Goal: Register for event/course: Sign up to attend an event or enroll in a course

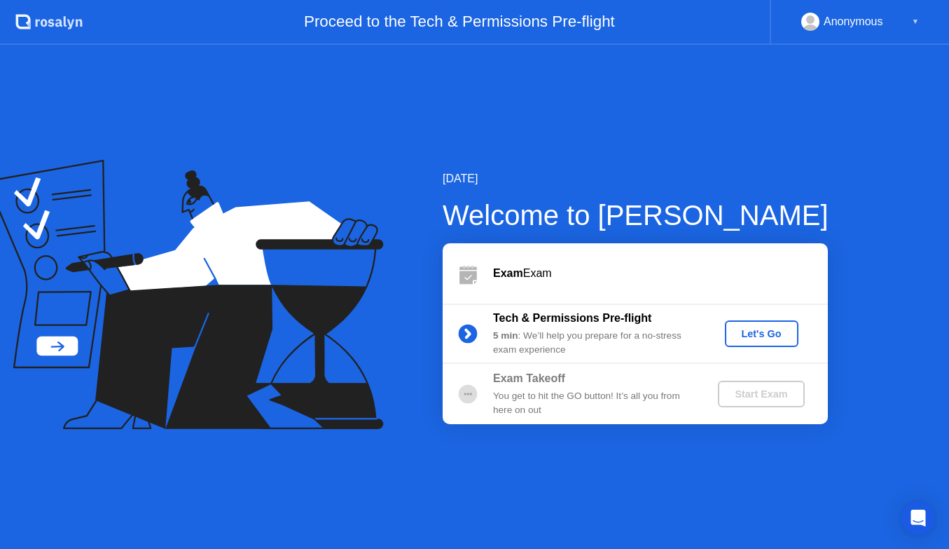
click at [734, 330] on div "Let's Go" at bounding box center [762, 333] width 62 height 11
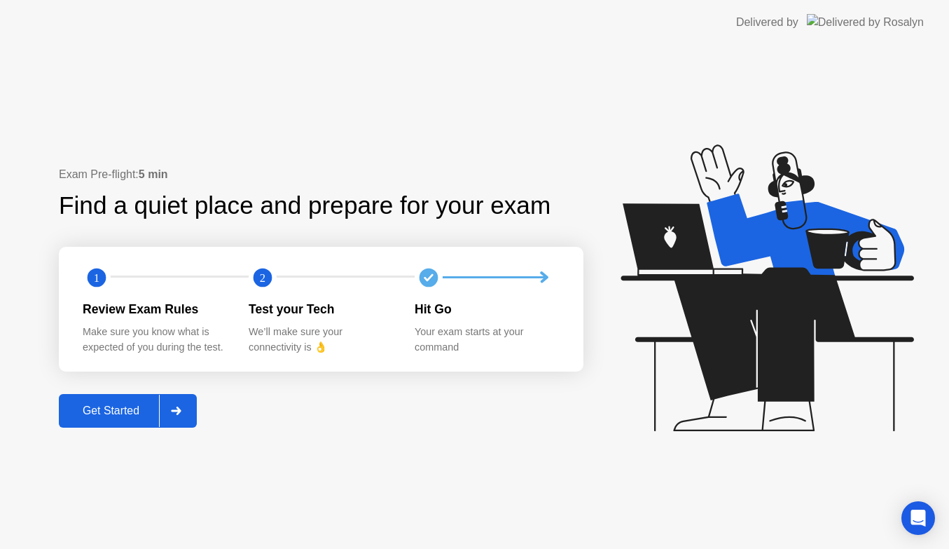
click at [188, 409] on div at bounding box center [176, 411] width 34 height 32
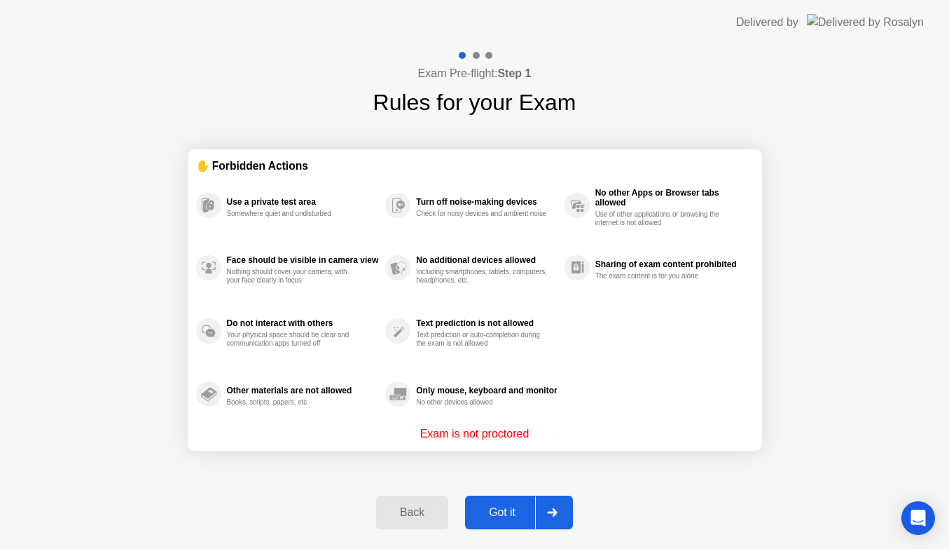
click at [179, 470] on div "Exam Pre-flight: Step 1 Rules for your Exam ✋ Forbidden Actions Use a private t…" at bounding box center [474, 297] width 949 height 504
click at [509, 509] on div "Got it" at bounding box center [502, 512] width 66 height 13
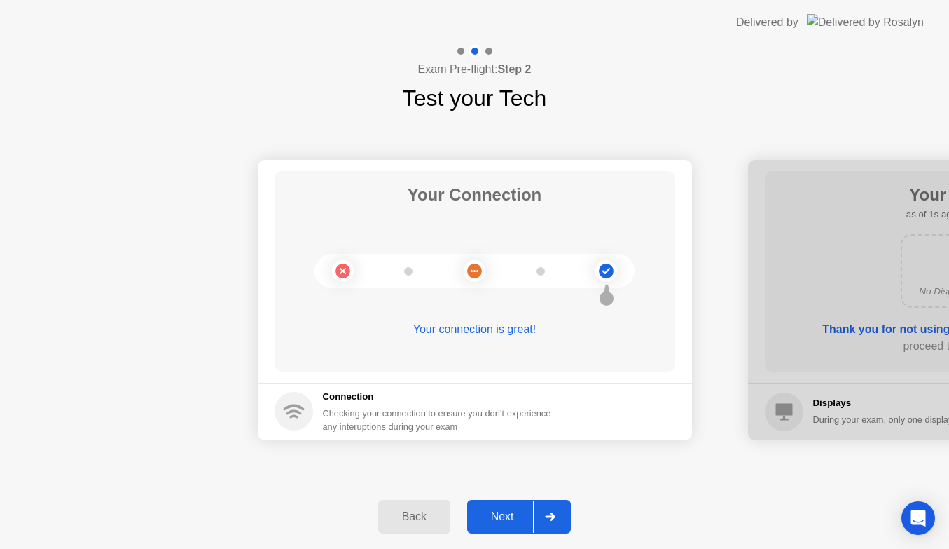
click at [540, 512] on div at bounding box center [550, 516] width 34 height 32
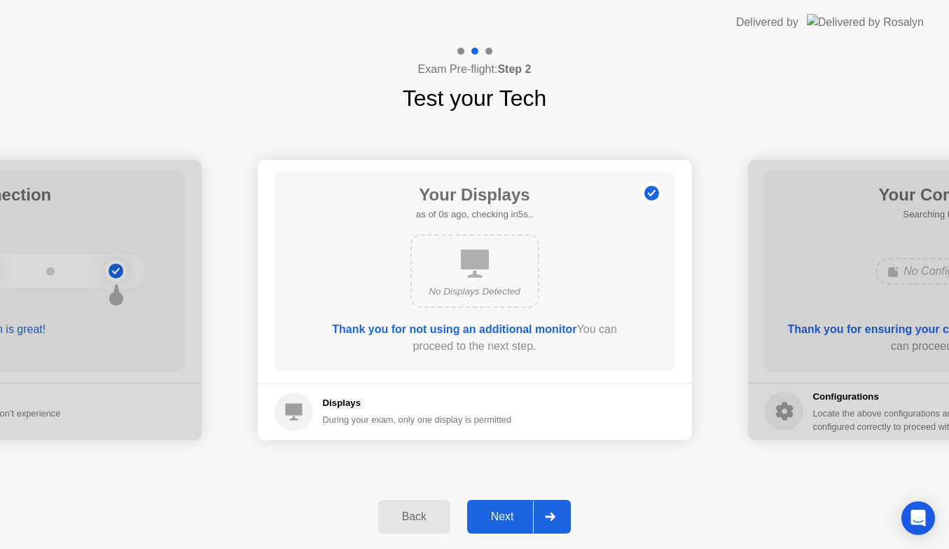
click at [540, 512] on div at bounding box center [550, 516] width 34 height 32
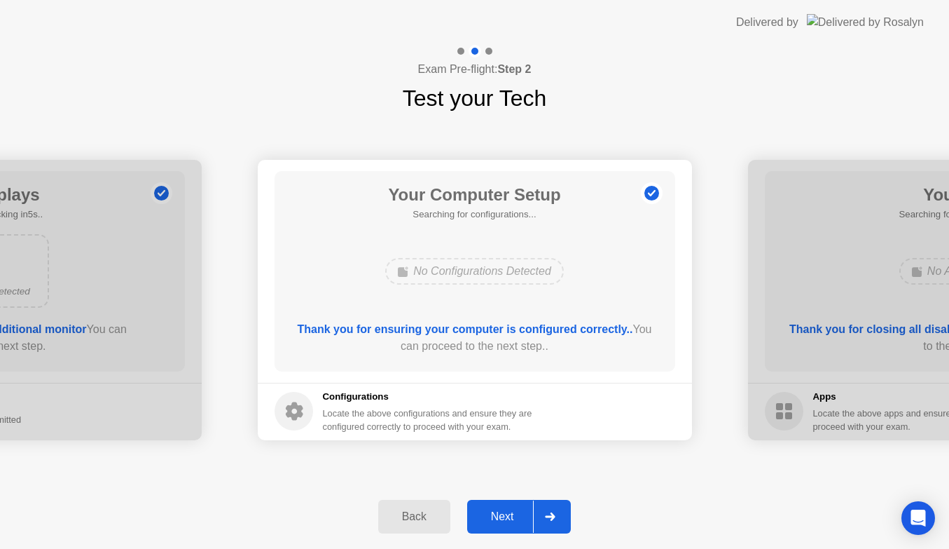
click at [540, 512] on div at bounding box center [550, 516] width 34 height 32
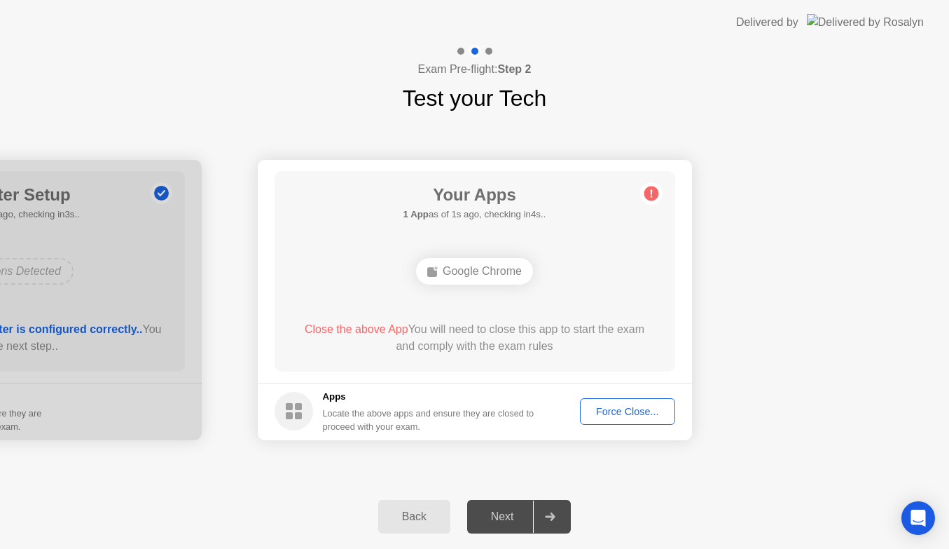
click at [636, 411] on div "Force Close..." at bounding box center [627, 411] width 85 height 11
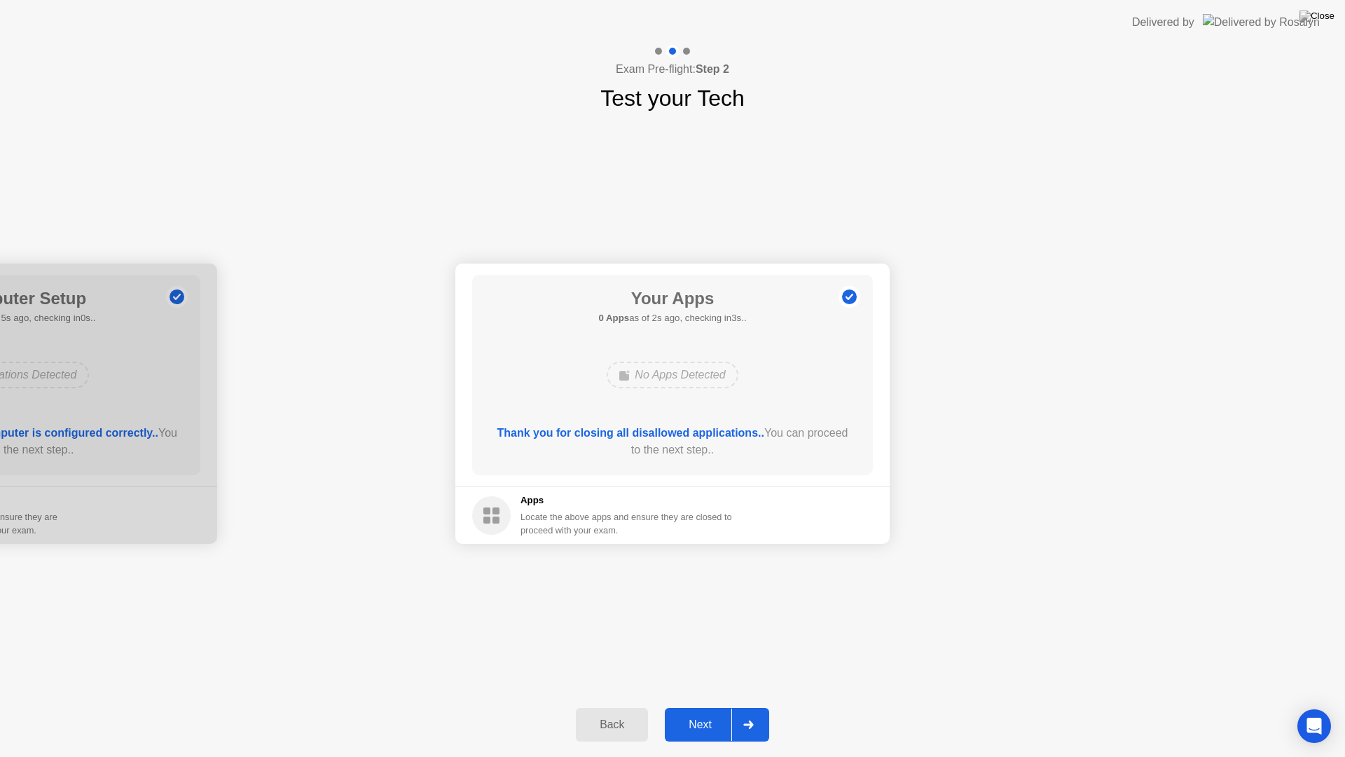
click at [751, 712] on icon at bounding box center [748, 724] width 10 height 8
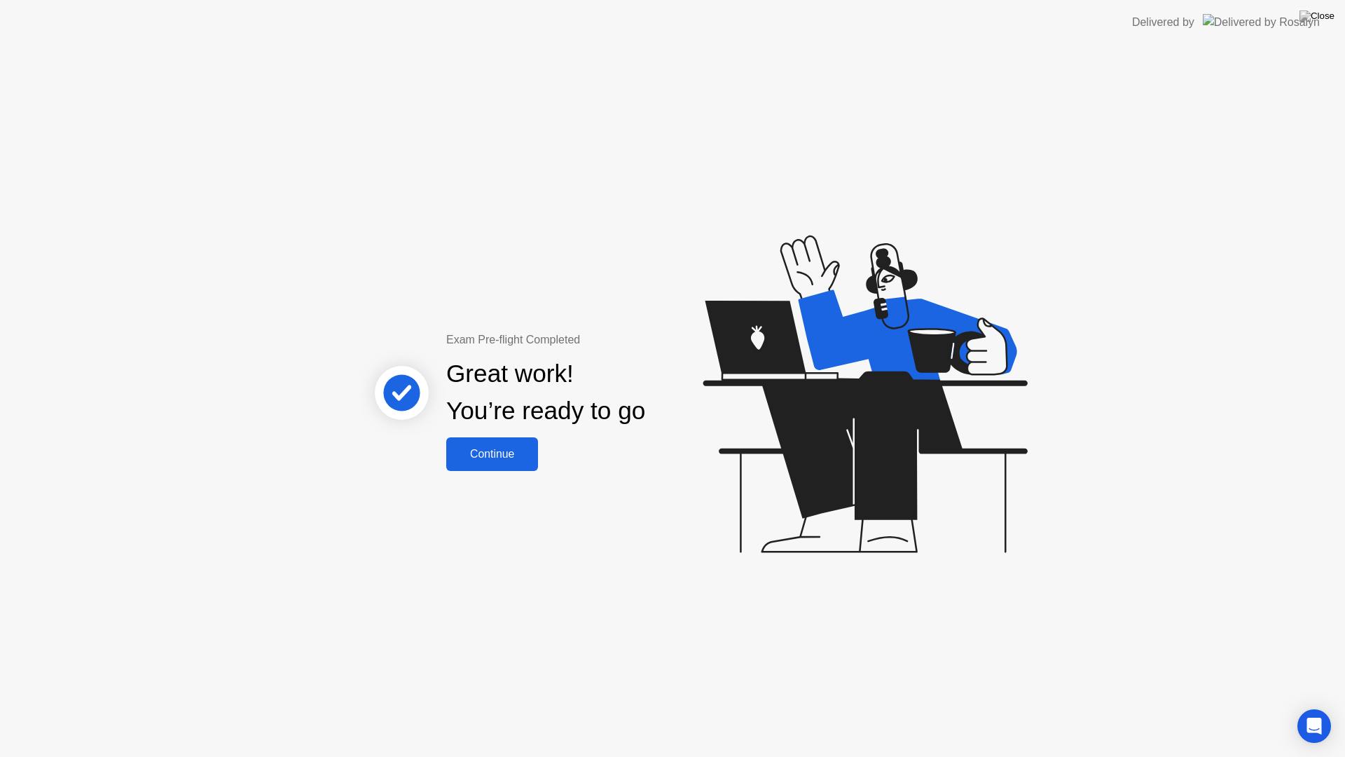
click at [512, 452] on div "Continue" at bounding box center [492, 454] width 83 height 13
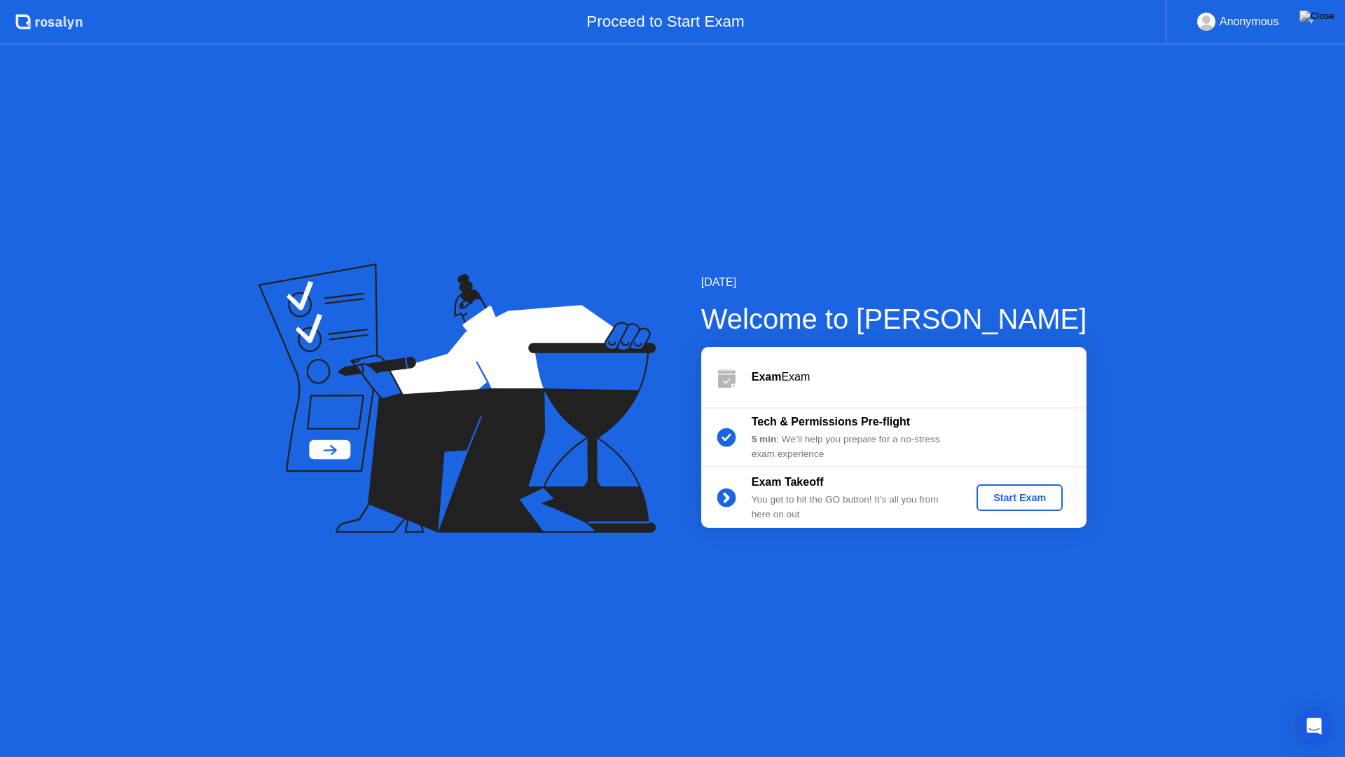
click at [1041, 488] on button "Start Exam" at bounding box center [1020, 497] width 86 height 27
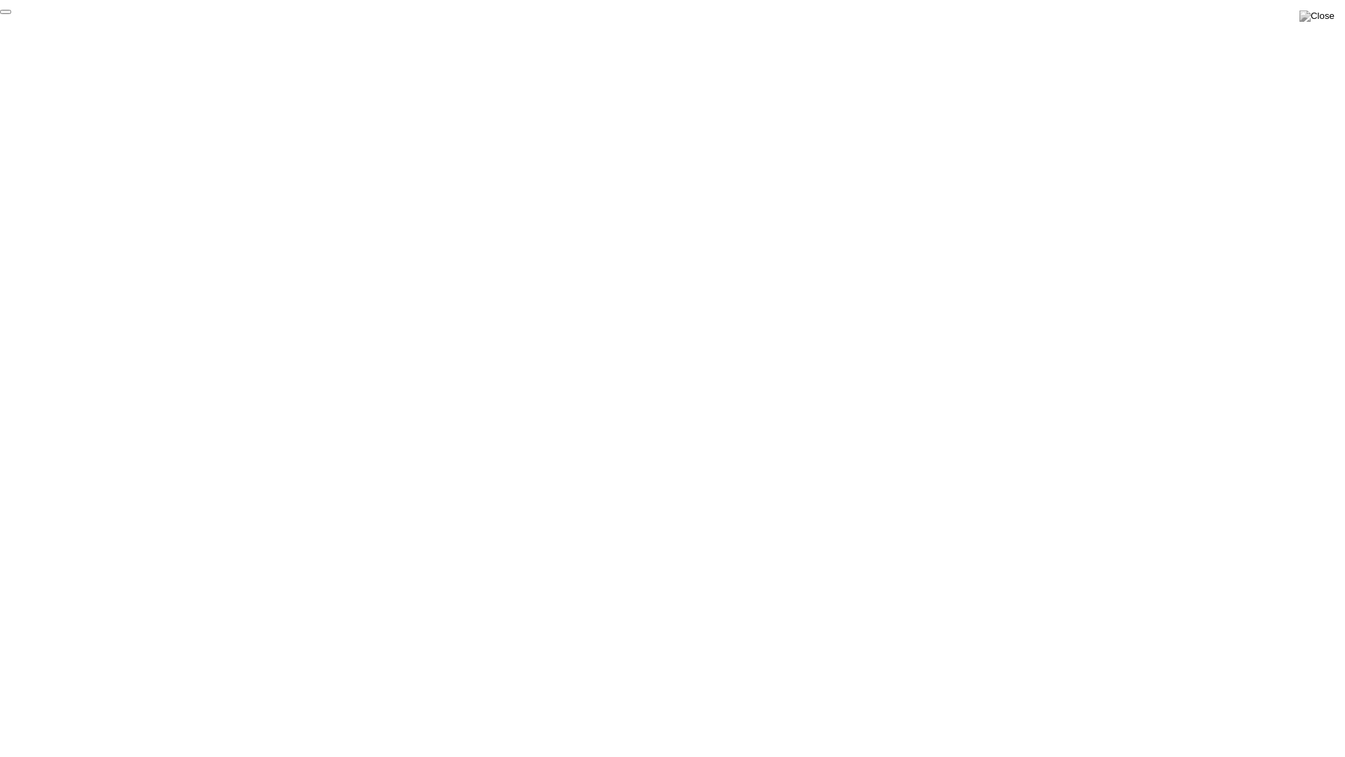
click div "End Proctoring Session"
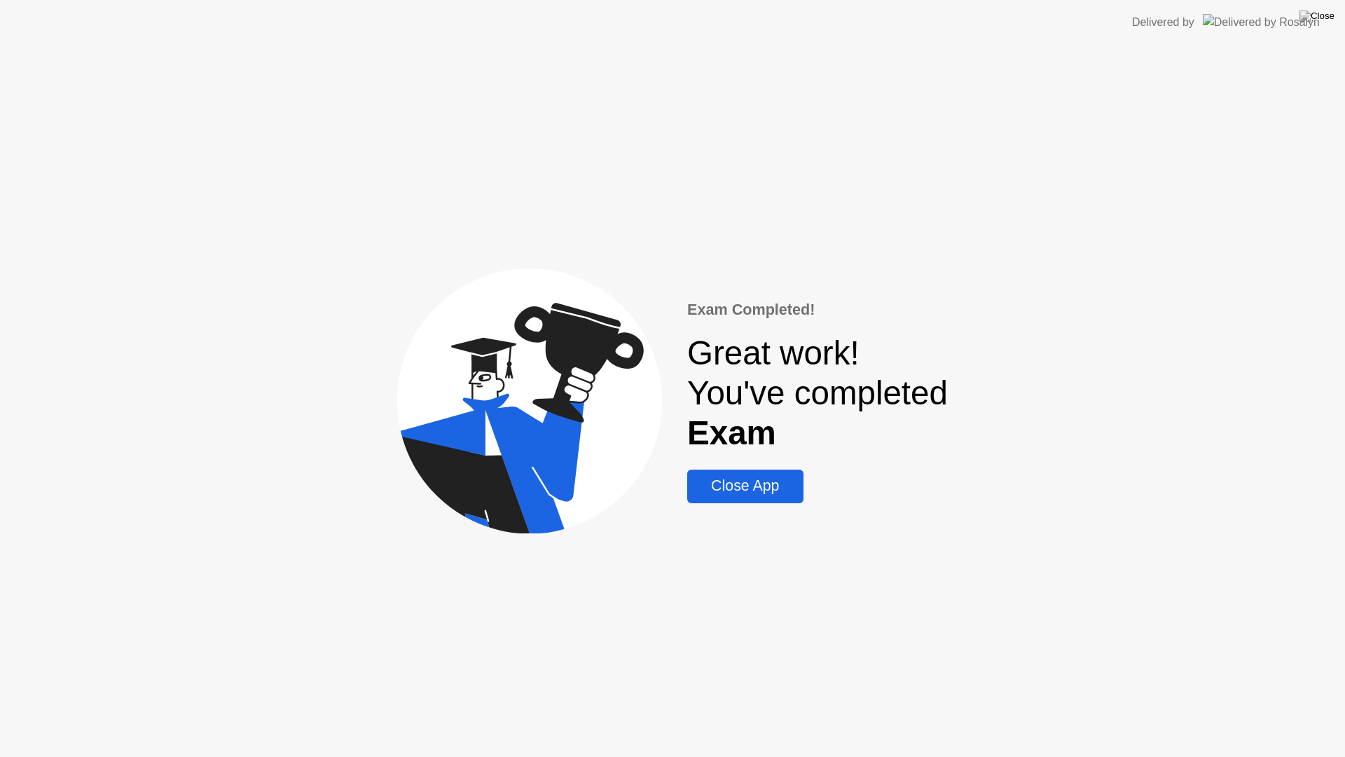
click at [750, 495] on div "Close App" at bounding box center [745, 486] width 107 height 18
